Goal: Task Accomplishment & Management: Complete application form

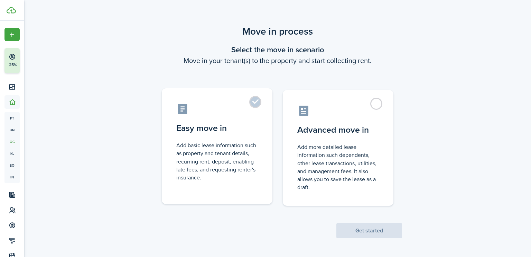
click at [223, 116] on label "Easy move in Add basic lease information such as property and tenant details, r…" at bounding box center [217, 146] width 111 height 116
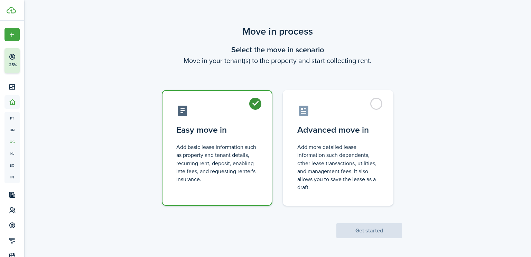
radio input "true"
click at [378, 229] on button "Get started" at bounding box center [370, 230] width 66 height 15
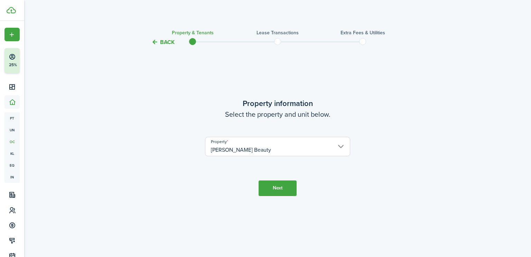
click at [308, 143] on input "[PERSON_NAME] Beauty" at bounding box center [277, 146] width 145 height 19
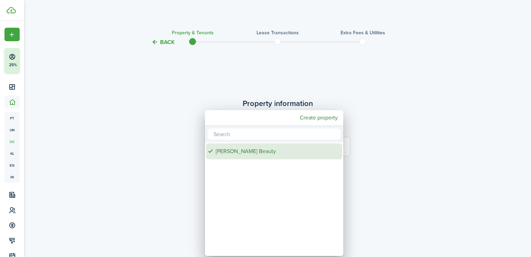
click at [286, 149] on div "[PERSON_NAME] Beauty" at bounding box center [277, 151] width 122 height 16
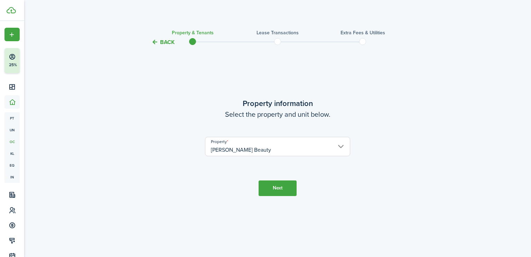
click at [407, 169] on tc-wizard-step "Property information Select the property and unit below. Property [PERSON_NAME]…" at bounding box center [277, 146] width 291 height 182
click at [257, 196] on tc-wizard-step "Property information Select the property and unit below. Property [PERSON_NAME]…" at bounding box center [277, 146] width 291 height 182
click at [273, 188] on button "Next" at bounding box center [278, 188] width 38 height 16
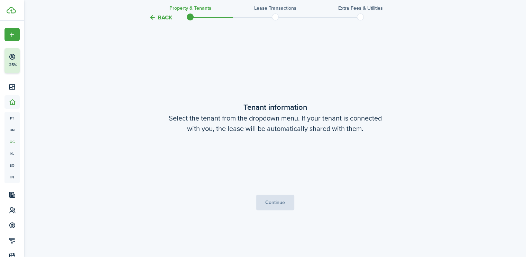
scroll to position [210, 0]
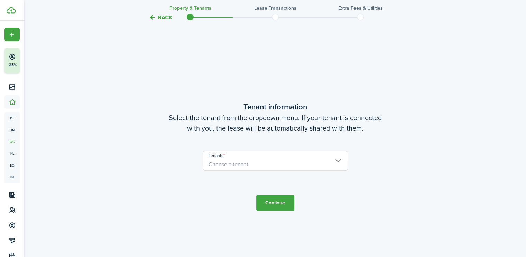
click at [317, 160] on span "Choose a tenant" at bounding box center [275, 164] width 145 height 12
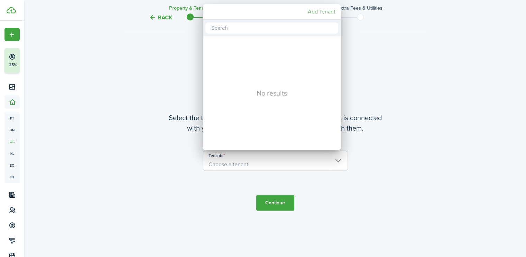
click at [316, 9] on mbsc-button "Add Tenant" at bounding box center [321, 12] width 33 height 12
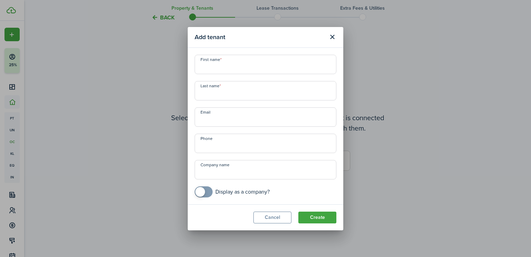
click at [240, 61] on input "First name" at bounding box center [266, 64] width 142 height 19
type input "[PERSON_NAME]"
type input "[EMAIL_ADDRESS][DOMAIN_NAME]"
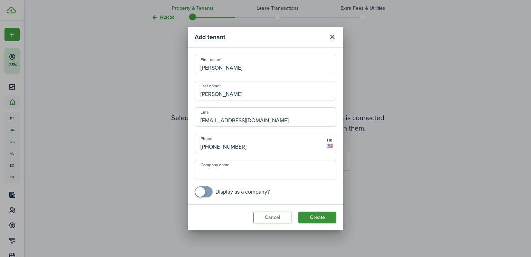
type input "[PHONE_NUMBER]"
click at [313, 215] on button "Create" at bounding box center [317, 217] width 38 height 12
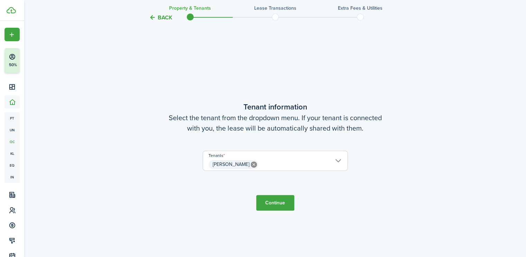
click at [277, 200] on button "Continue" at bounding box center [275, 203] width 38 height 16
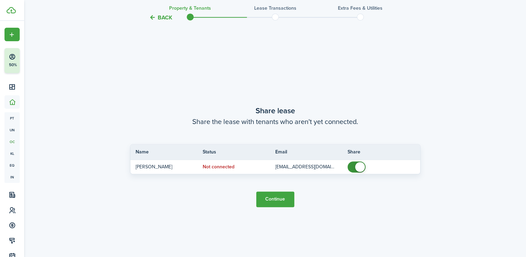
scroll to position [467, 0]
click at [275, 202] on button "Continue" at bounding box center [275, 199] width 38 height 16
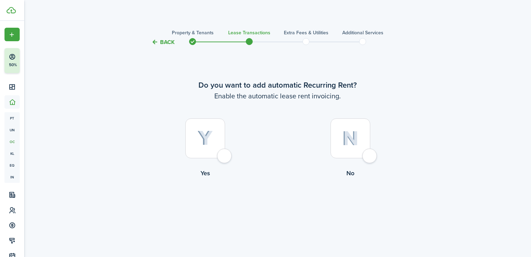
click at [224, 158] on div at bounding box center [205, 138] width 40 height 40
radio input "true"
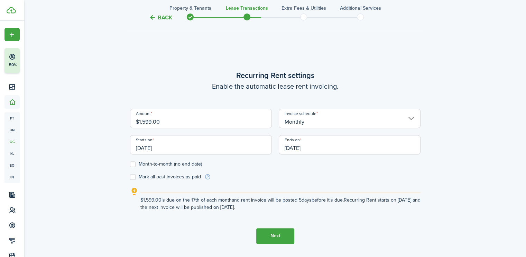
scroll to position [210, 0]
click at [168, 150] on input "[DATE]" at bounding box center [201, 143] width 142 height 19
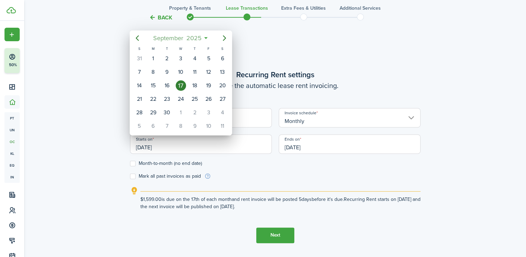
click at [202, 36] on span "2025" at bounding box center [194, 38] width 18 height 12
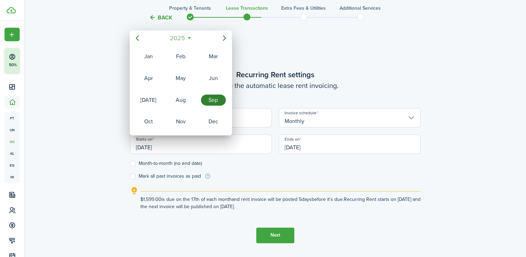
click at [188, 36] on mbsc-button "2025" at bounding box center [177, 38] width 24 height 12
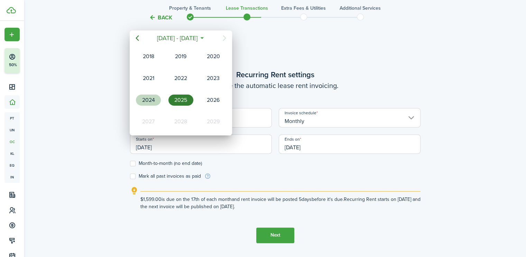
click at [149, 97] on div "2024" at bounding box center [148, 99] width 25 height 11
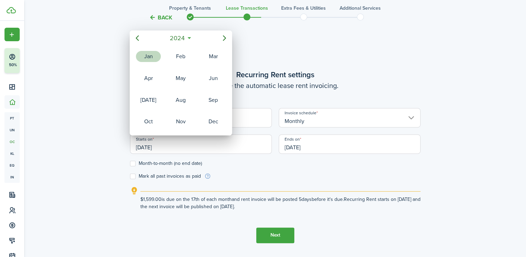
click at [151, 55] on div "Jan" at bounding box center [148, 56] width 25 height 11
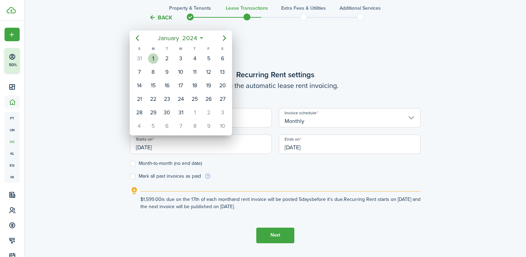
click at [151, 55] on div "1" at bounding box center [153, 58] width 10 height 10
type input "[DATE]"
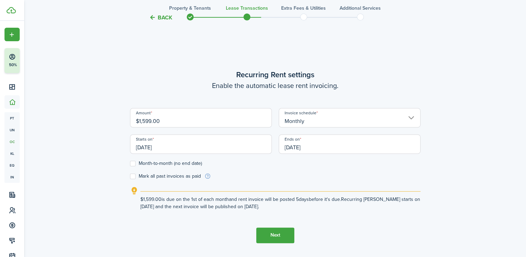
click at [320, 147] on input "[DATE]" at bounding box center [350, 143] width 142 height 19
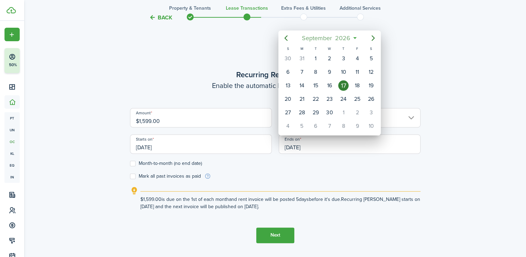
click at [353, 40] on mbsc-button "[DATE]" at bounding box center [325, 38] width 57 height 12
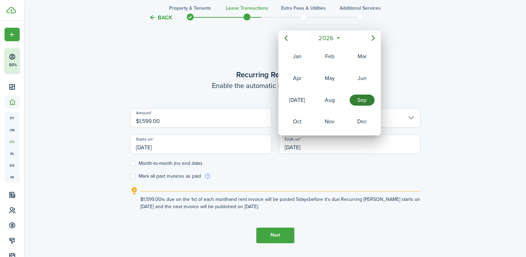
click at [358, 97] on div "Sep" at bounding box center [362, 99] width 25 height 11
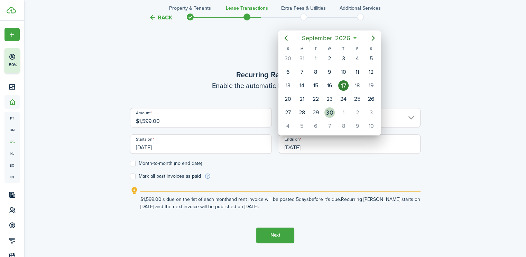
click at [326, 107] on div "30" at bounding box center [329, 112] width 10 height 10
type input "[DATE]"
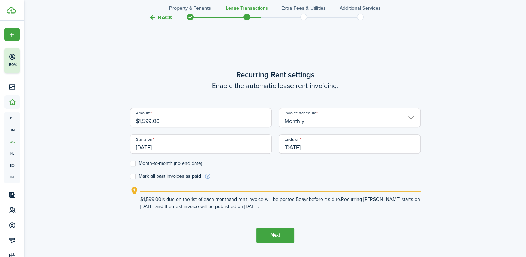
click at [291, 175] on form "Amount $1,599.00 Invoice schedule Monthly Starts on [DATE] Ends on [DATE] Month…" at bounding box center [275, 144] width 291 height 72
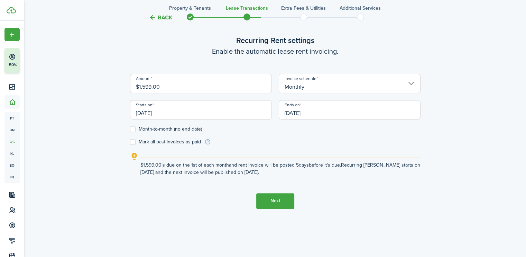
scroll to position [257, 0]
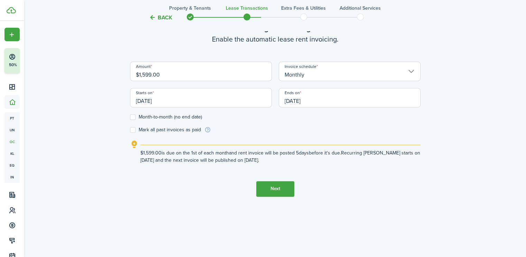
click at [136, 130] on label "Mark all past invoices as paid" at bounding box center [165, 130] width 71 height 6
click at [130, 130] on input "Mark all past invoices as paid" at bounding box center [130, 129] width 0 height 0
checkbox input "true"
click at [277, 191] on button "Next" at bounding box center [275, 189] width 38 height 16
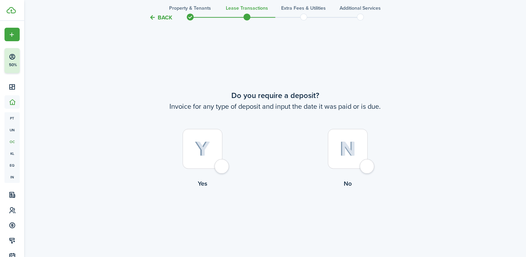
scroll to position [467, 0]
click at [222, 167] on div at bounding box center [203, 147] width 40 height 40
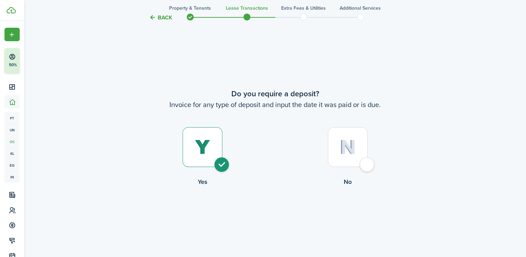
radio input "true"
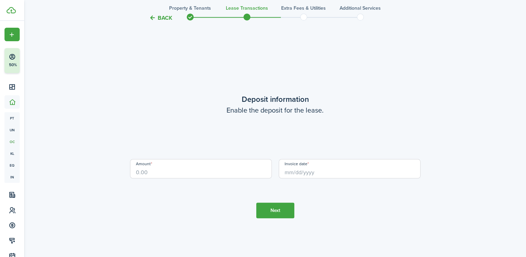
scroll to position [724, 0]
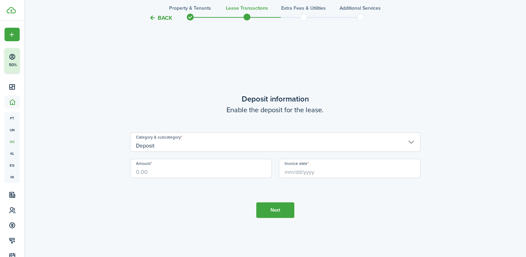
click at [183, 168] on input "Amount" at bounding box center [201, 167] width 142 height 19
click at [298, 173] on input "Invoice date" at bounding box center [350, 167] width 142 height 19
type input "$1,600.00"
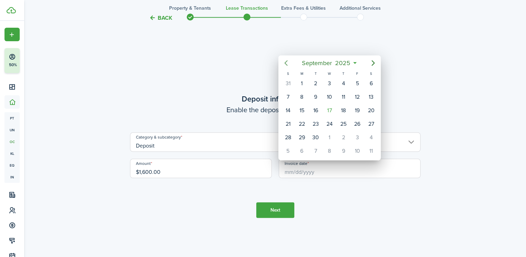
click at [288, 59] on icon "Previous page" at bounding box center [286, 63] width 8 height 8
click at [347, 64] on mbsc-button "[DATE]" at bounding box center [326, 63] width 46 height 12
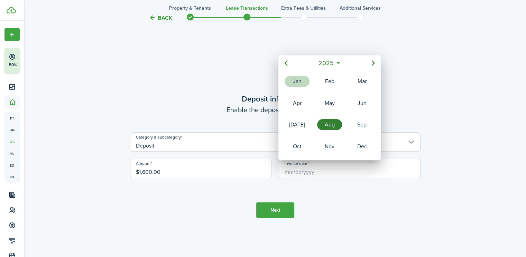
click at [300, 79] on div "Jan" at bounding box center [297, 81] width 25 height 11
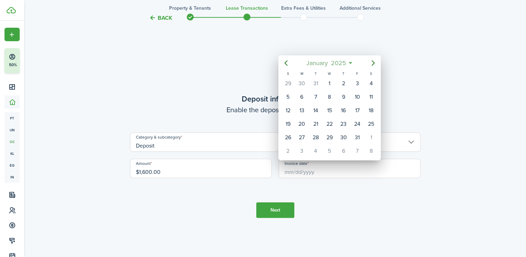
click at [349, 61] on mbsc-button "[DATE]" at bounding box center [326, 63] width 48 height 12
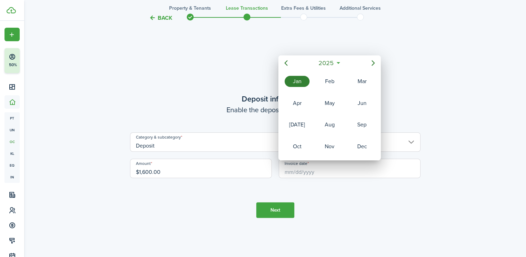
click at [339, 63] on icon at bounding box center [337, 62] width 7 height 7
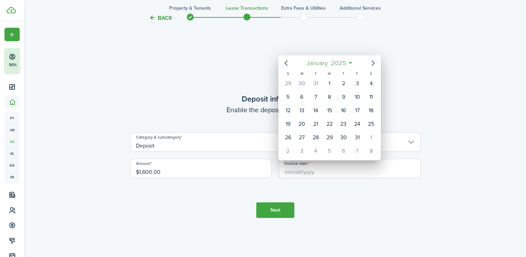
click at [345, 60] on span "2025" at bounding box center [338, 63] width 18 height 12
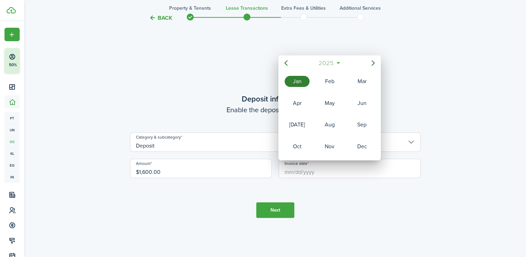
click at [321, 63] on span "2025" at bounding box center [326, 63] width 18 height 12
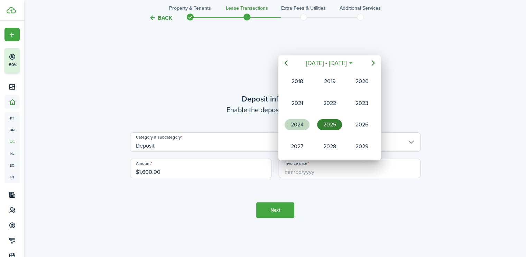
click at [298, 124] on div "2024" at bounding box center [297, 124] width 25 height 11
click at [293, 80] on div "Jan" at bounding box center [297, 81] width 25 height 11
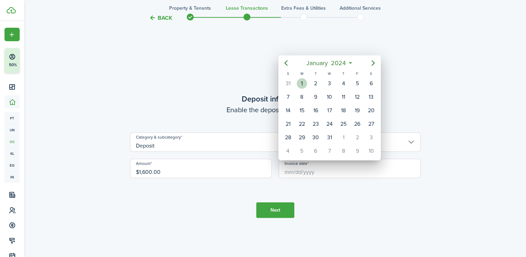
click at [302, 79] on div "1" at bounding box center [302, 83] width 10 height 10
type input "[DATE]"
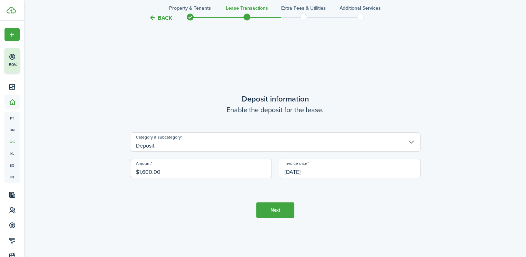
click at [289, 206] on button "Next" at bounding box center [275, 210] width 38 height 16
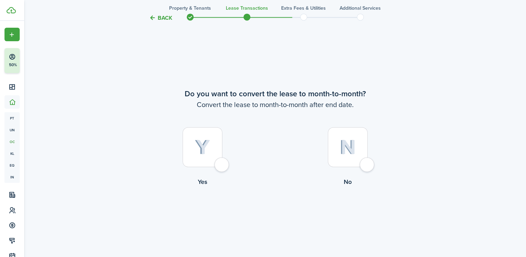
scroll to position [981, 0]
click at [368, 166] on div at bounding box center [348, 147] width 40 height 40
radio input "true"
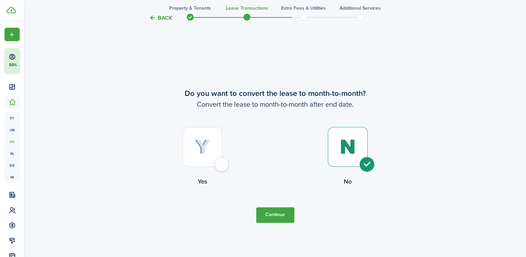
click at [278, 213] on button "Continue" at bounding box center [275, 215] width 38 height 16
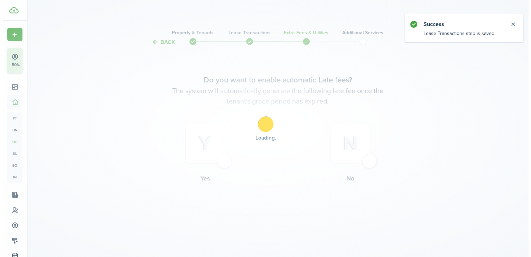
scroll to position [0, 0]
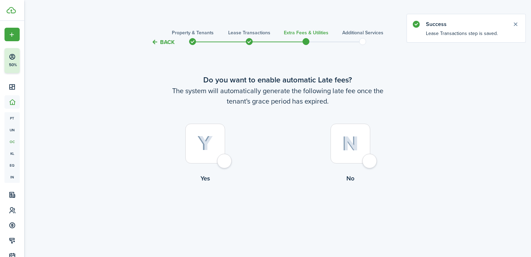
click at [221, 159] on div at bounding box center [205, 143] width 40 height 40
radio input "true"
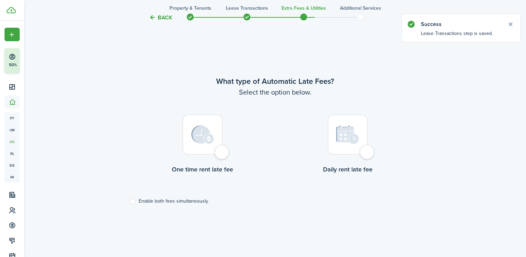
scroll to position [210, 0]
click at [222, 154] on div at bounding box center [203, 134] width 40 height 40
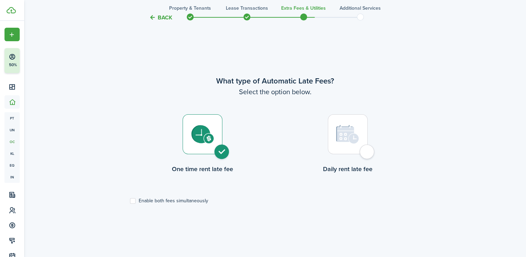
radio input "true"
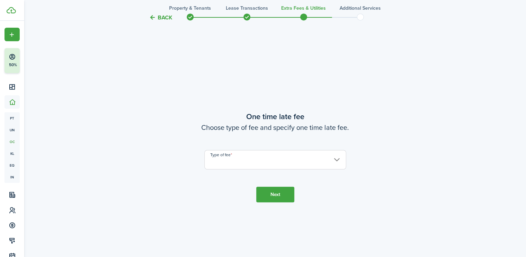
scroll to position [467, 0]
click at [242, 161] on input "Type of fee" at bounding box center [275, 158] width 142 height 19
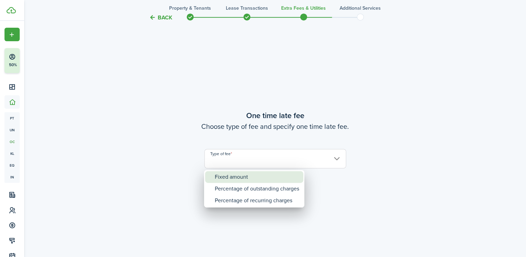
click at [240, 175] on div "Fixed amount" at bounding box center [257, 177] width 84 height 12
type input "Fixed amount"
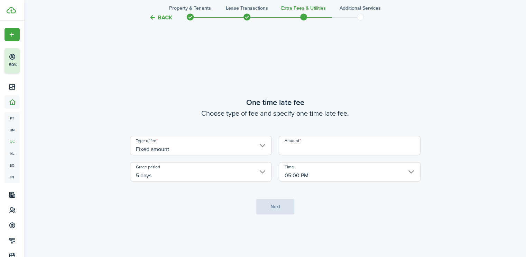
click at [313, 138] on input "Amount" at bounding box center [350, 145] width 142 height 19
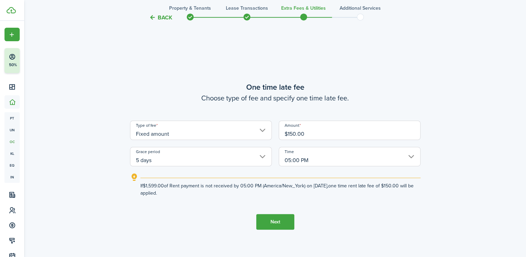
type input "$150.00"
click at [288, 220] on button "Next" at bounding box center [275, 222] width 38 height 16
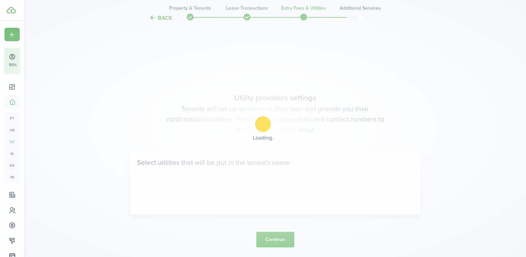
scroll to position [724, 0]
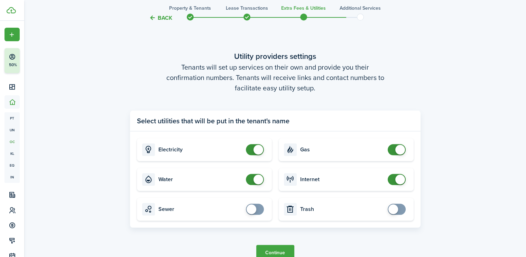
checkbox input "false"
click at [255, 180] on span at bounding box center [259, 179] width 10 height 10
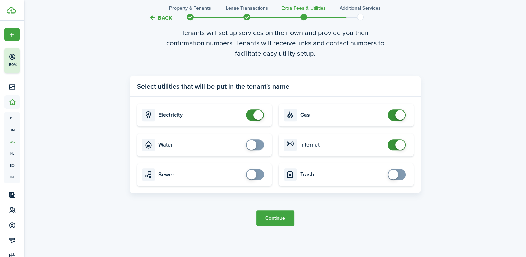
scroll to position [770, 0]
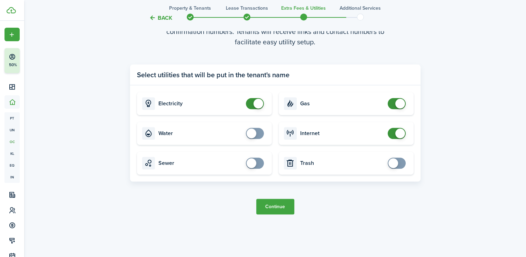
click at [278, 202] on button "Continue" at bounding box center [275, 207] width 38 height 16
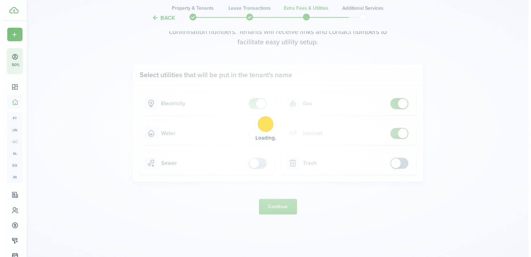
scroll to position [0, 0]
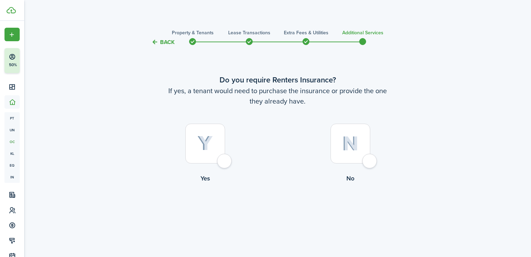
click at [225, 161] on div at bounding box center [205, 143] width 40 height 40
radio input "true"
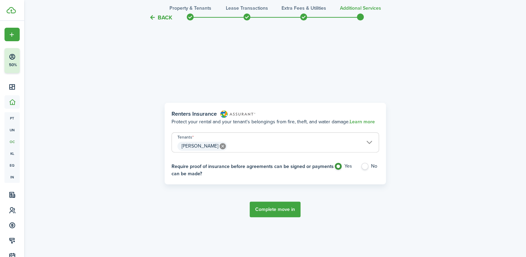
scroll to position [210, 0]
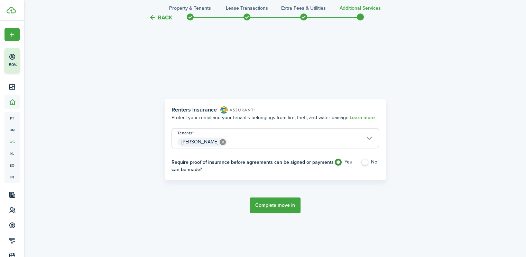
click at [272, 206] on button "Complete move in" at bounding box center [275, 205] width 51 height 16
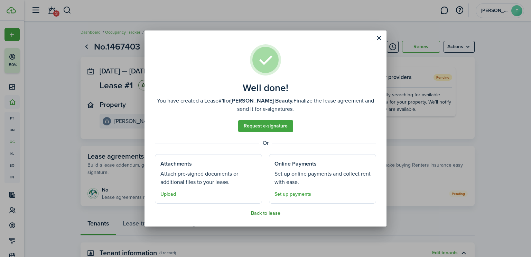
click at [274, 214] on button "Back to lease" at bounding box center [265, 213] width 29 height 6
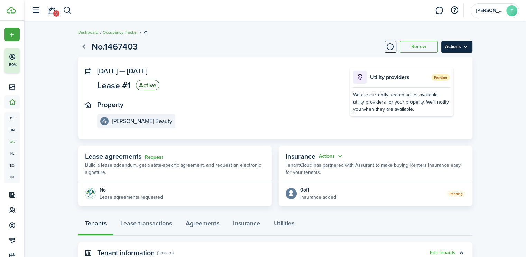
click at [460, 45] on menu-btn "Actions" at bounding box center [456, 47] width 31 height 12
click at [461, 45] on menu-btn "Actions" at bounding box center [456, 47] width 31 height 12
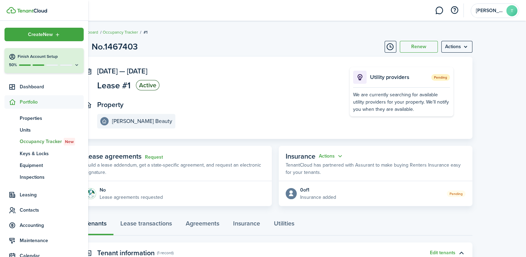
click at [74, 65] on icon at bounding box center [77, 64] width 6 height 5
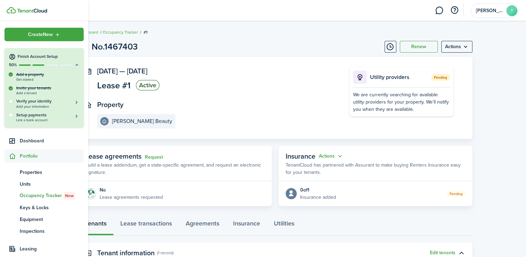
click at [74, 65] on icon at bounding box center [77, 64] width 6 height 5
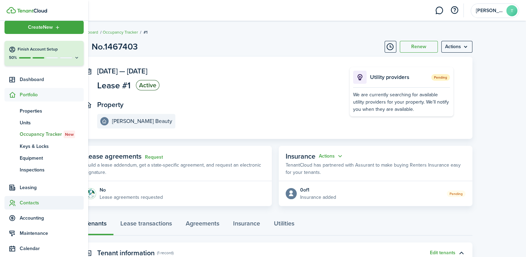
scroll to position [88, 0]
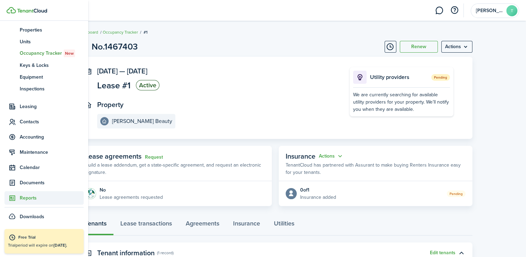
click at [28, 200] on span "Reports" at bounding box center [52, 197] width 64 height 7
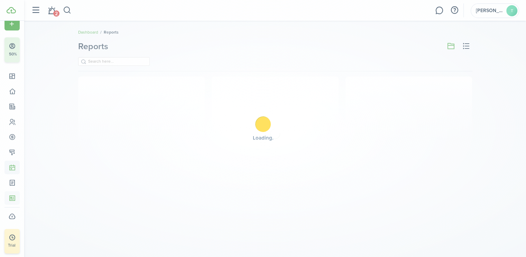
scroll to position [11, 0]
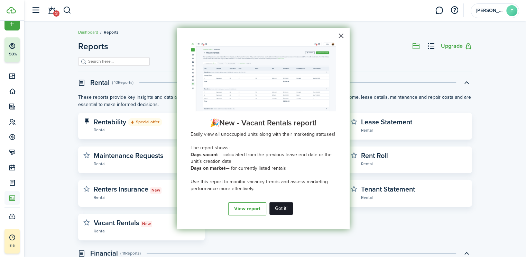
click at [285, 210] on button "Got it!" at bounding box center [281, 208] width 24 height 12
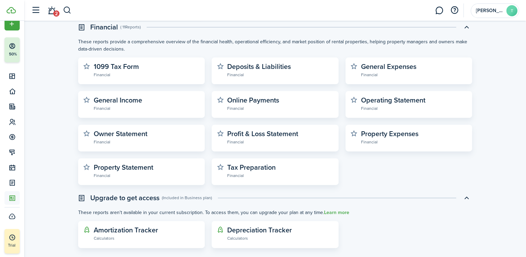
scroll to position [236, 0]
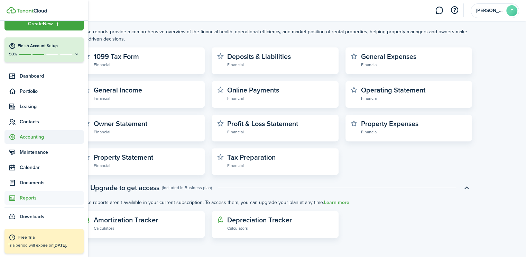
click at [43, 135] on span "Accounting" at bounding box center [52, 136] width 64 height 7
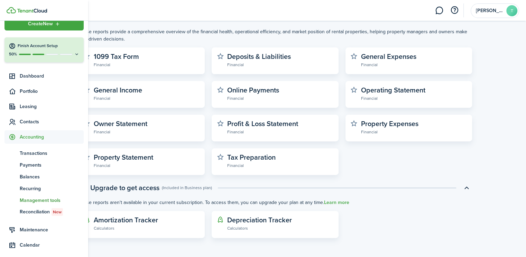
click at [44, 198] on span "Management tools" at bounding box center [52, 199] width 64 height 7
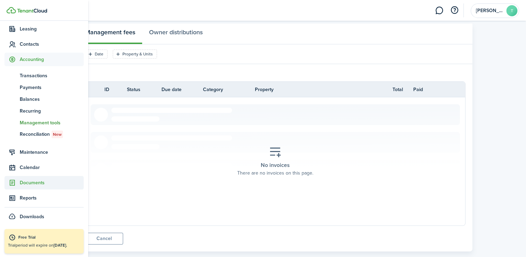
scroll to position [47, 0]
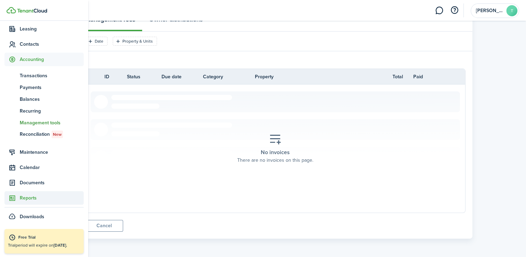
click at [32, 195] on span "Reports" at bounding box center [52, 197] width 64 height 7
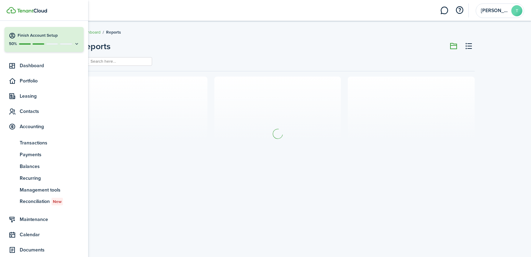
scroll to position [11, 0]
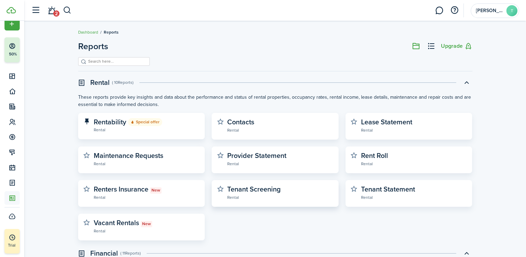
click at [262, 192] on widget-stats-description "Tenant Screening" at bounding box center [254, 189] width 54 height 10
